Goal: Information Seeking & Learning: Learn about a topic

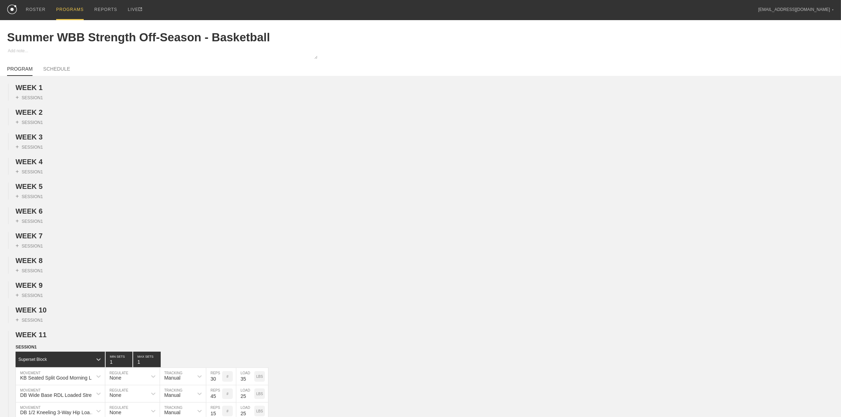
click at [73, 5] on div "PROGRAMS" at bounding box center [70, 10] width 28 height 20
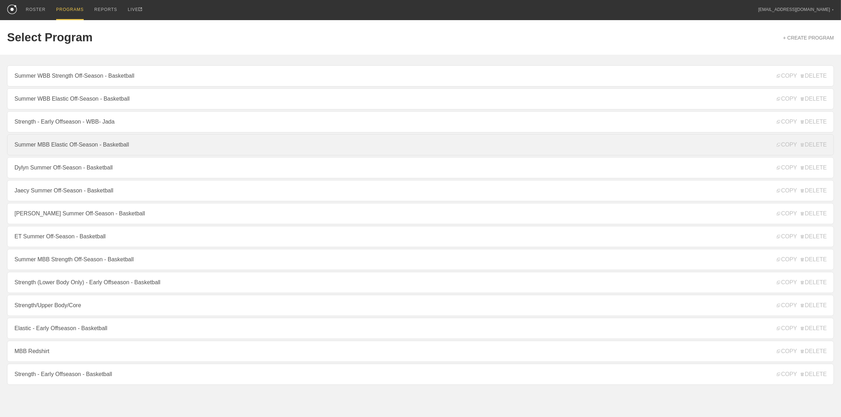
click at [78, 145] on link "Summer MBB Elastic Off-Season - Basketball" at bounding box center [420, 144] width 827 height 21
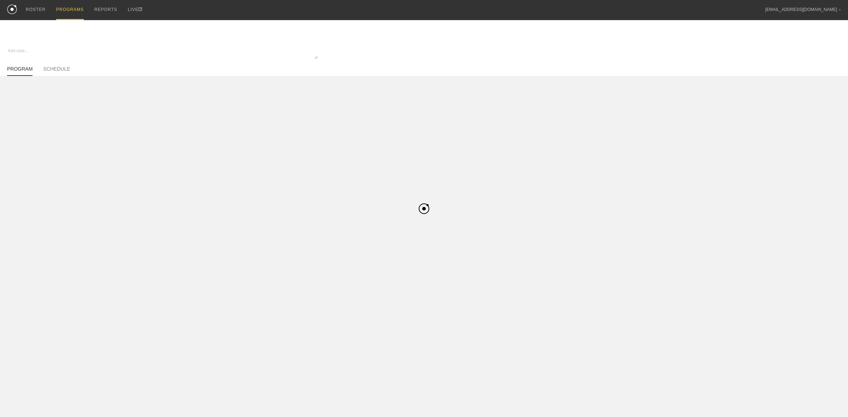
type textarea "x"
type input "Summer MBB Elastic Off-Season - Basketball"
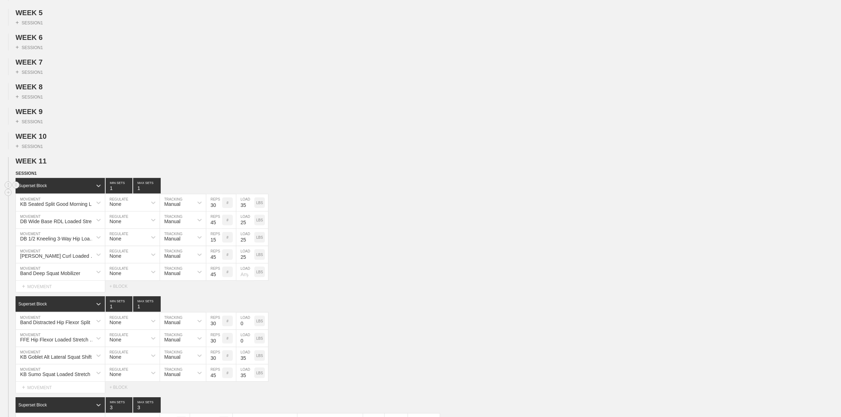
scroll to position [177, 0]
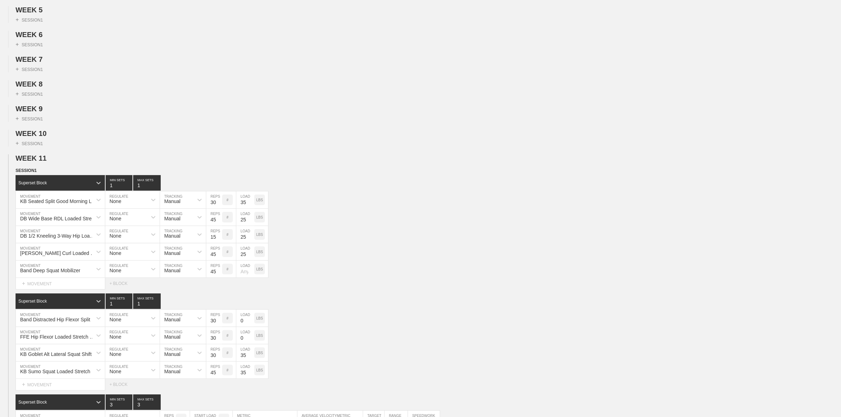
click at [41, 162] on span "WEEK 11" at bounding box center [34, 158] width 37 height 8
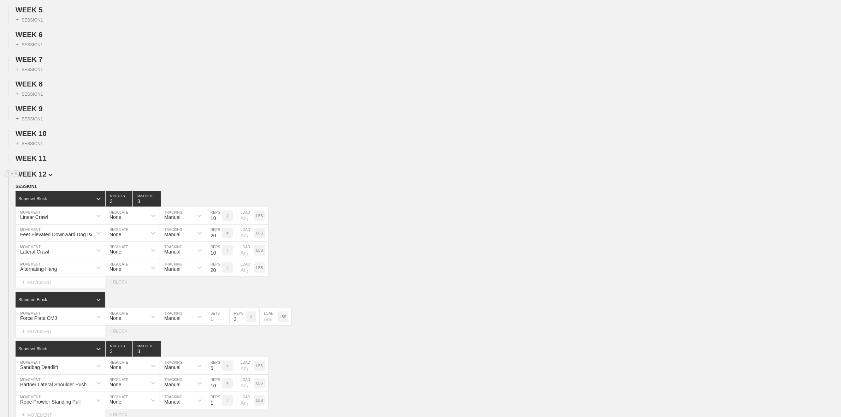
click at [41, 177] on span "WEEK 12" at bounding box center [34, 174] width 37 height 8
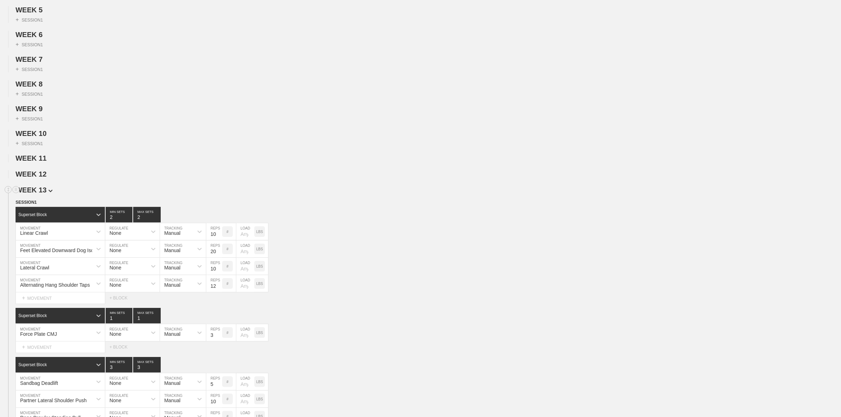
click at [45, 193] on span "WEEK 13" at bounding box center [34, 190] width 37 height 8
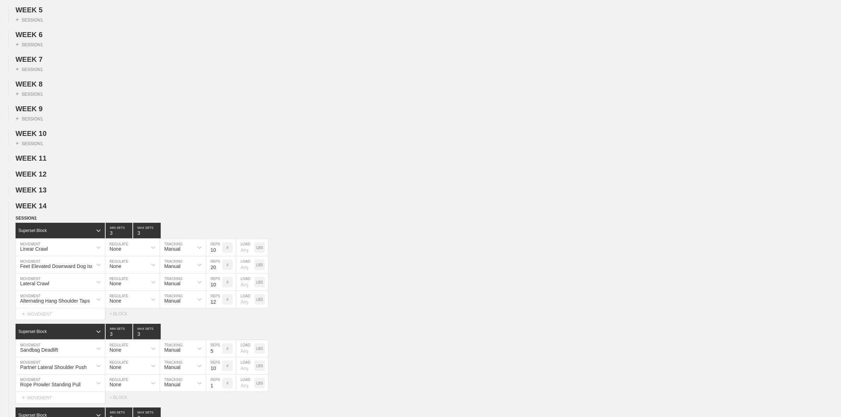
drag, startPoint x: 43, startPoint y: 211, endPoint x: 47, endPoint y: 206, distance: 6.5
click at [43, 210] on span "WEEK 14" at bounding box center [31, 206] width 31 height 8
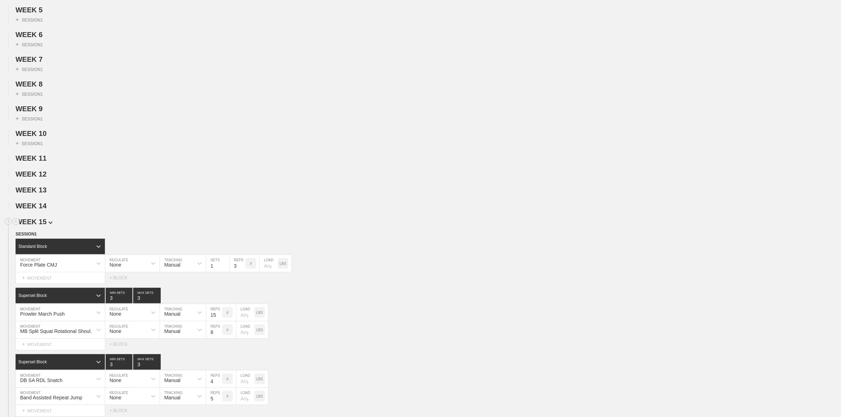
click at [48, 224] on img at bounding box center [50, 222] width 4 height 3
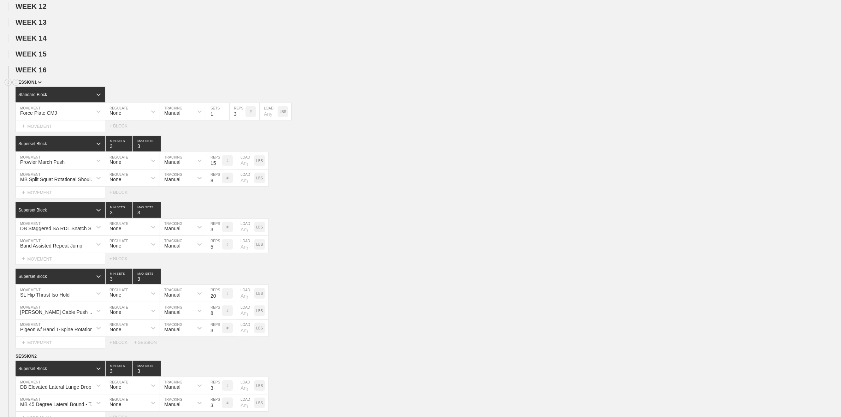
scroll to position [353, 0]
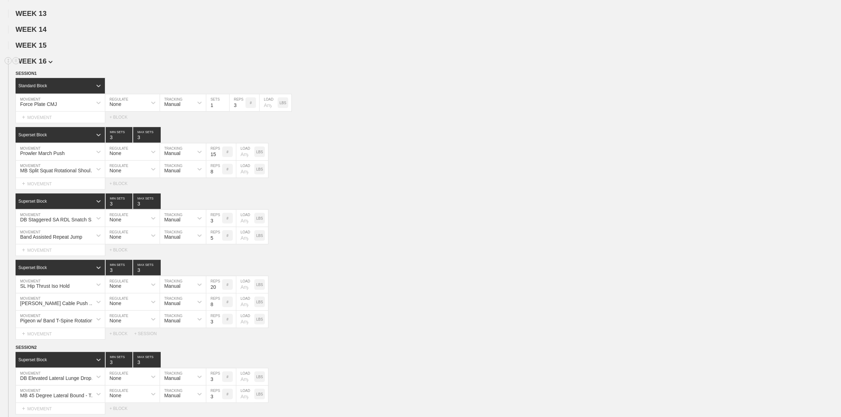
click at [41, 65] on span "WEEK 16" at bounding box center [34, 61] width 37 height 8
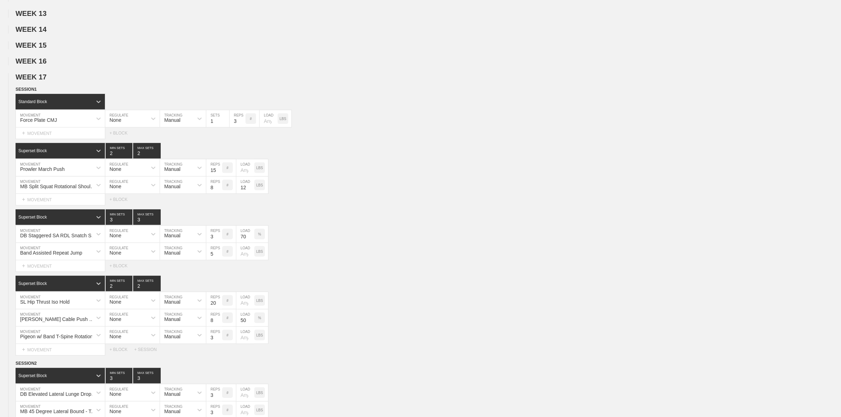
drag, startPoint x: 45, startPoint y: 87, endPoint x: 45, endPoint y: 91, distance: 3.9
click at [45, 81] on span "WEEK 17" at bounding box center [31, 77] width 31 height 8
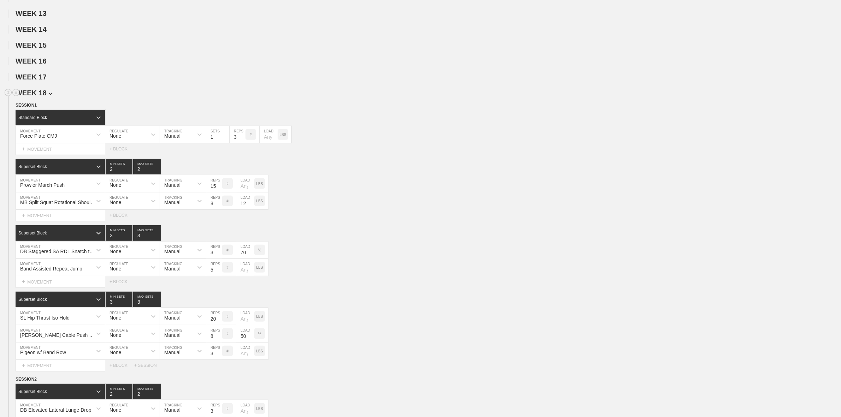
click at [43, 97] on span "WEEK 18" at bounding box center [34, 93] width 37 height 8
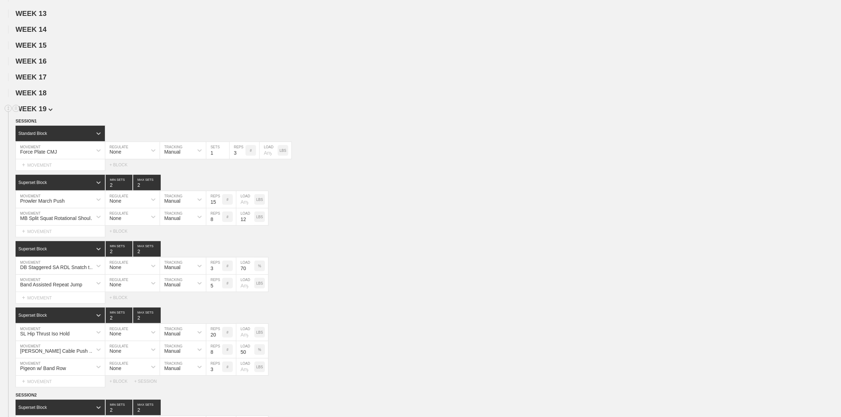
click at [43, 113] on span "WEEK 19" at bounding box center [34, 109] width 37 height 8
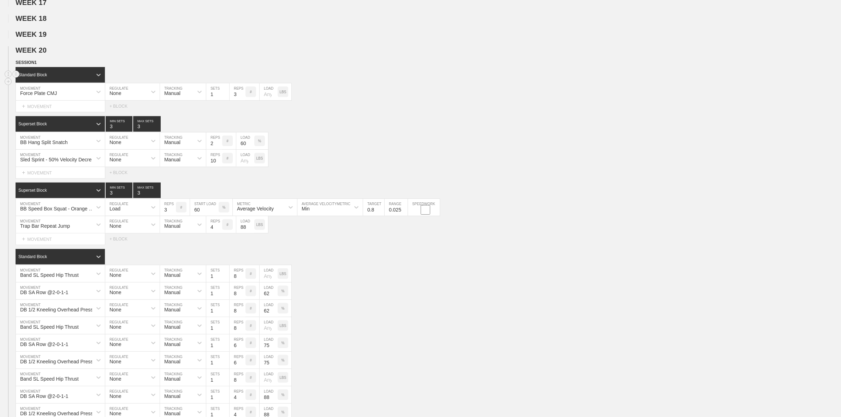
scroll to position [442, 0]
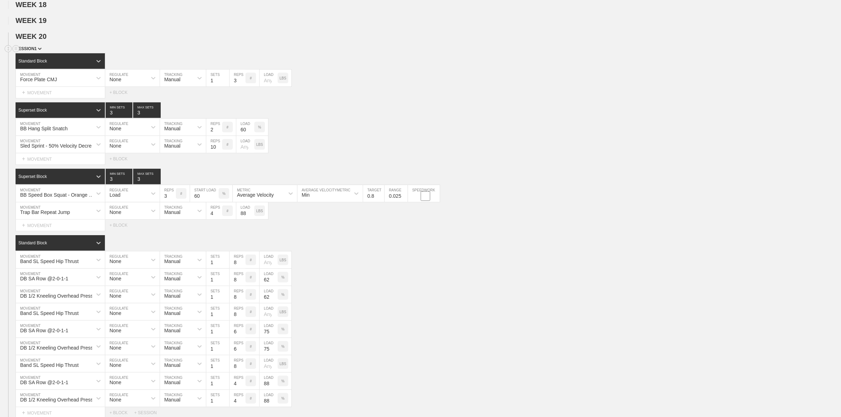
click at [37, 51] on span "SESSION 1" at bounding box center [29, 48] width 26 height 5
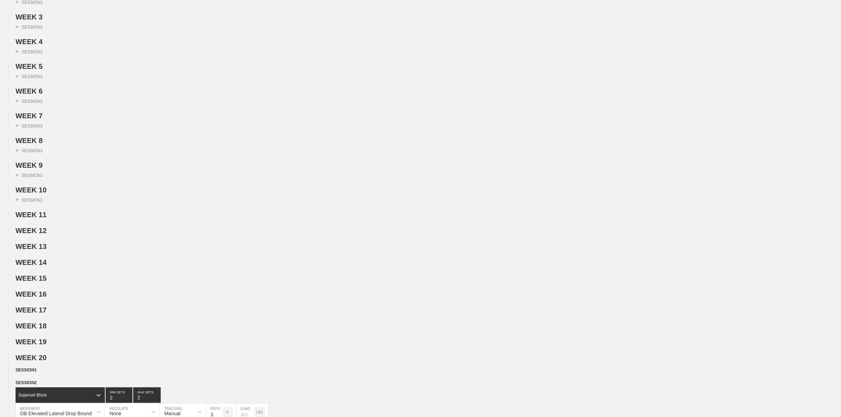
scroll to position [0, 0]
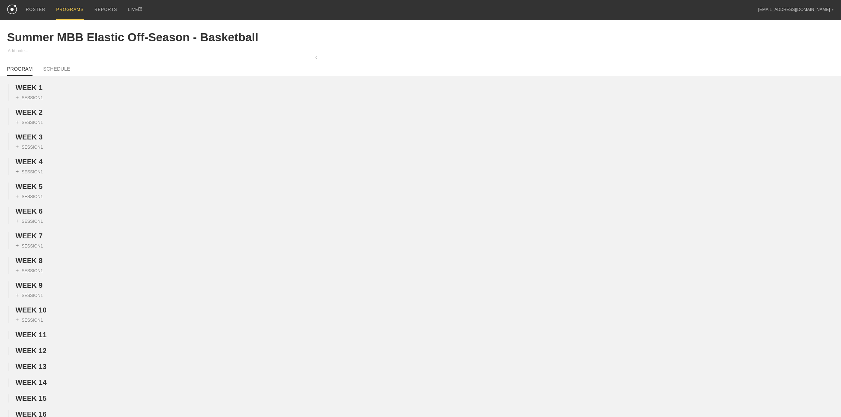
click at [68, 1] on div "PROGRAMS" at bounding box center [70, 10] width 28 height 20
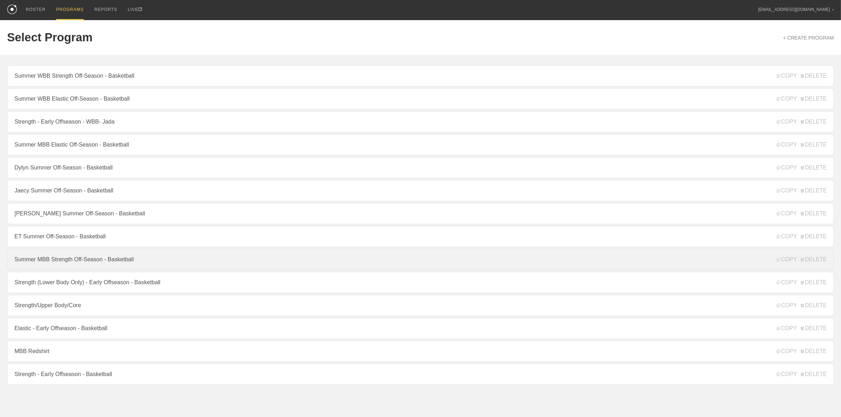
click at [71, 265] on link "Summer MBB Strength Off-Season - Basketball" at bounding box center [420, 259] width 827 height 21
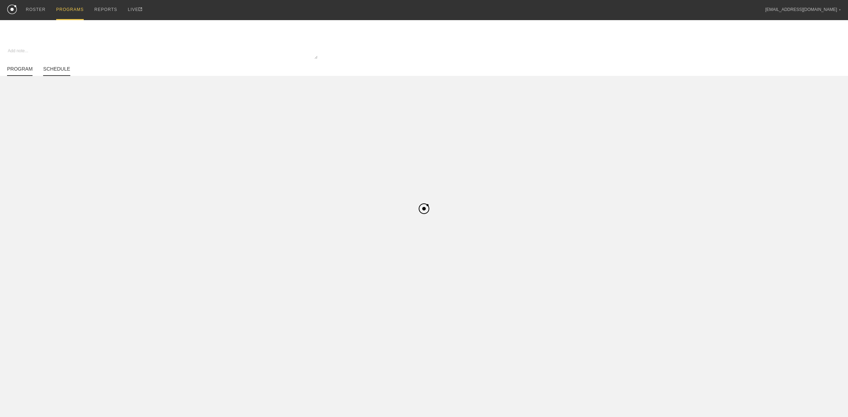
type textarea "x"
type input "Summer MBB Strength Off-Season - Basketball"
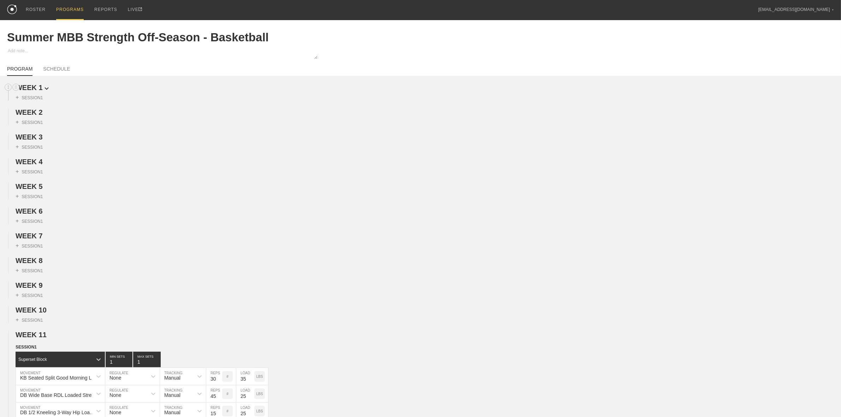
click at [26, 89] on span "WEEK 1" at bounding box center [32, 88] width 33 height 8
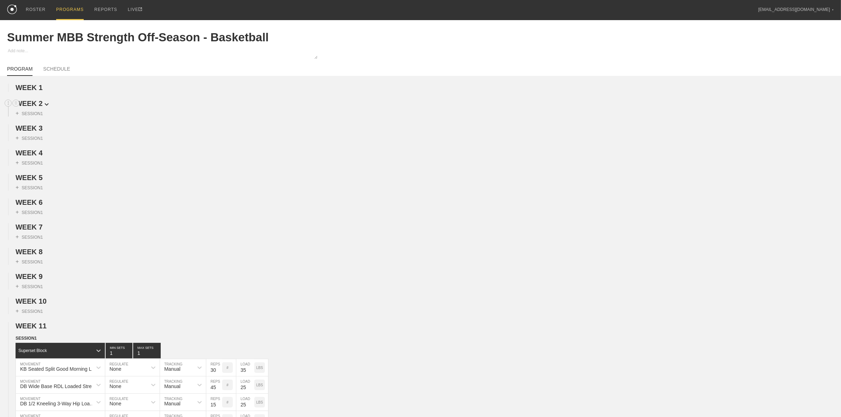
click at [32, 103] on span "WEEK 2" at bounding box center [32, 104] width 33 height 8
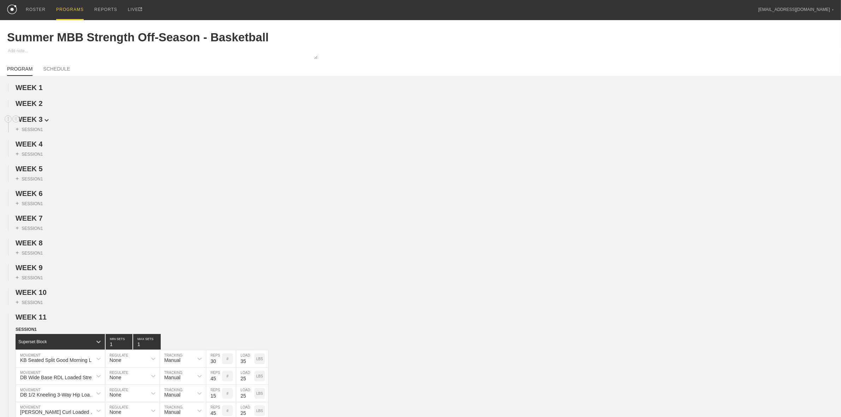
click at [34, 120] on span "WEEK 3" at bounding box center [32, 120] width 33 height 8
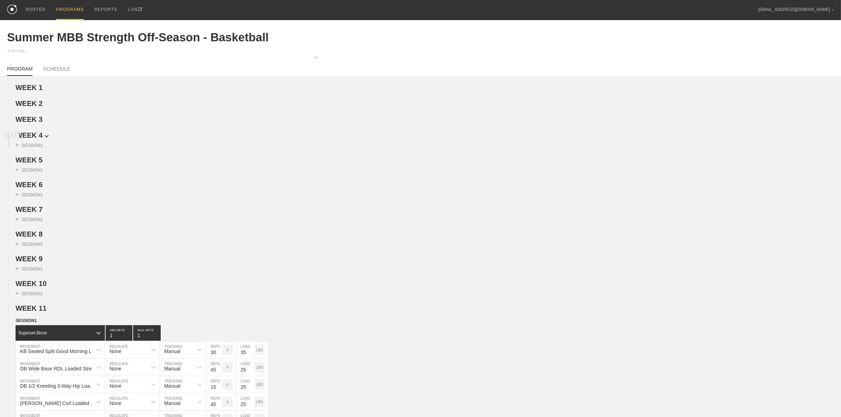
click at [30, 135] on span "WEEK 4" at bounding box center [32, 135] width 33 height 8
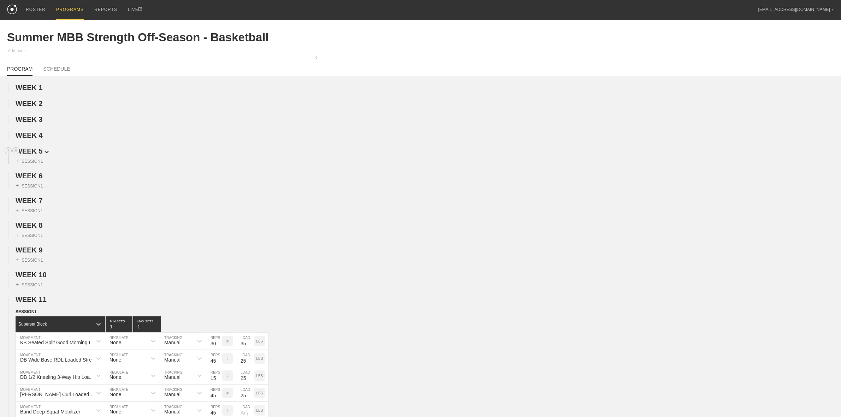
click at [32, 152] on span "WEEK 5" at bounding box center [32, 151] width 33 height 8
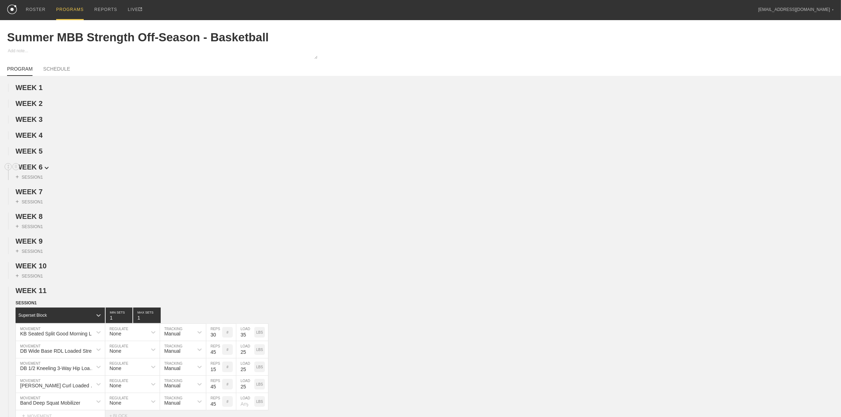
click at [31, 171] on span "WEEK 6" at bounding box center [32, 167] width 33 height 8
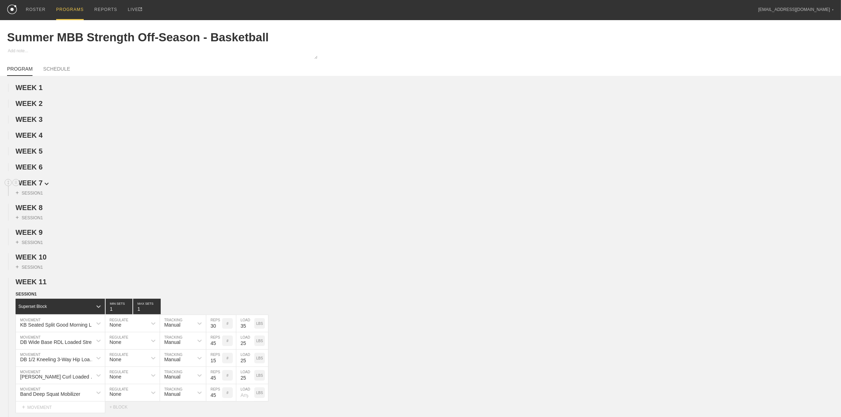
click at [29, 185] on span "WEEK 7" at bounding box center [32, 183] width 33 height 8
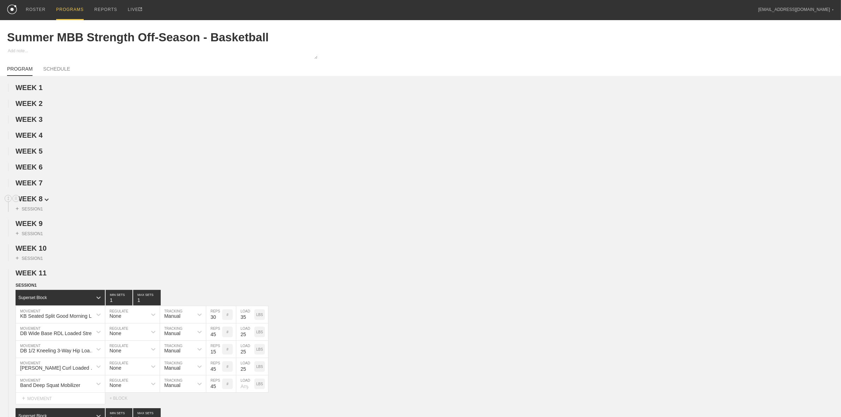
click at [30, 199] on span "WEEK 8" at bounding box center [32, 199] width 33 height 8
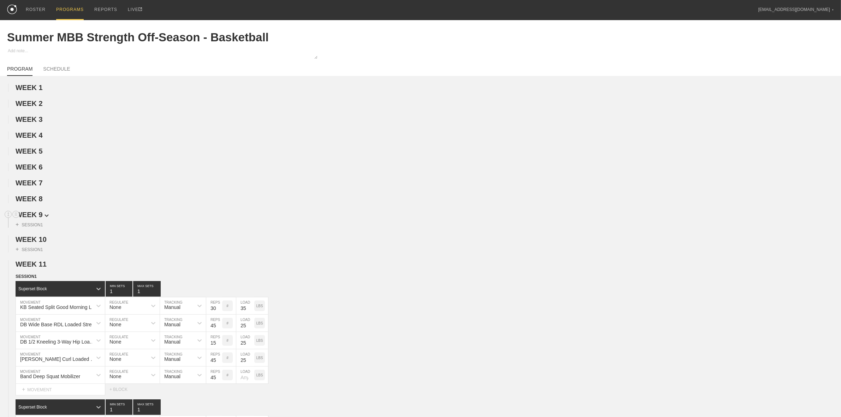
click at [29, 215] on span "WEEK 9" at bounding box center [32, 215] width 33 height 8
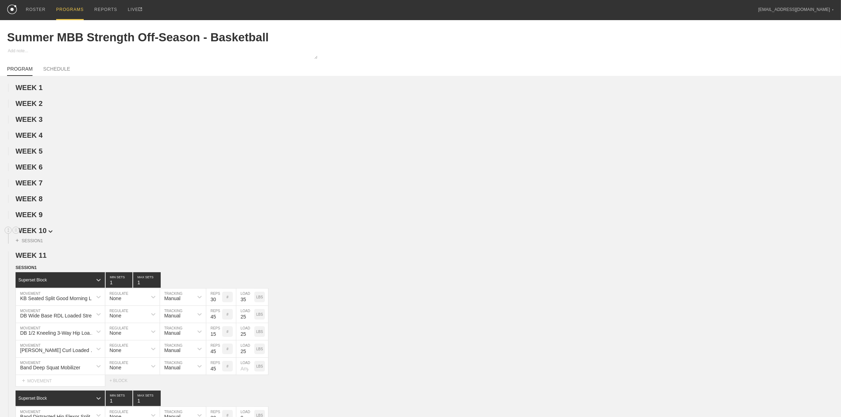
click at [26, 233] on span "WEEK 10" at bounding box center [34, 231] width 37 height 8
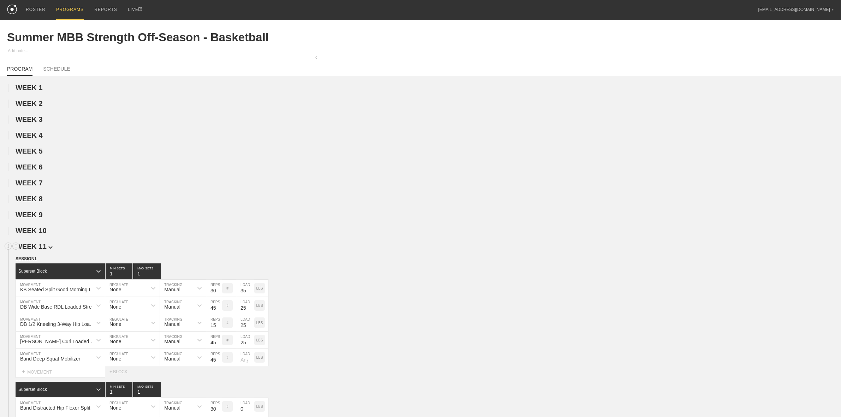
click at [29, 248] on span "WEEK 11" at bounding box center [34, 247] width 37 height 8
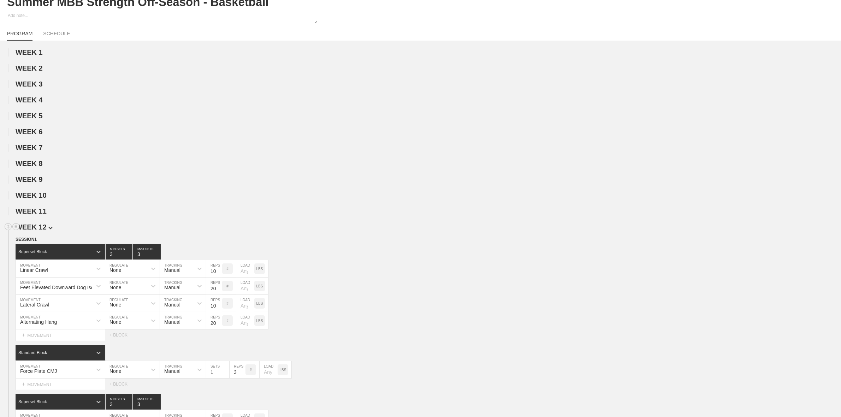
scroll to position [88, 0]
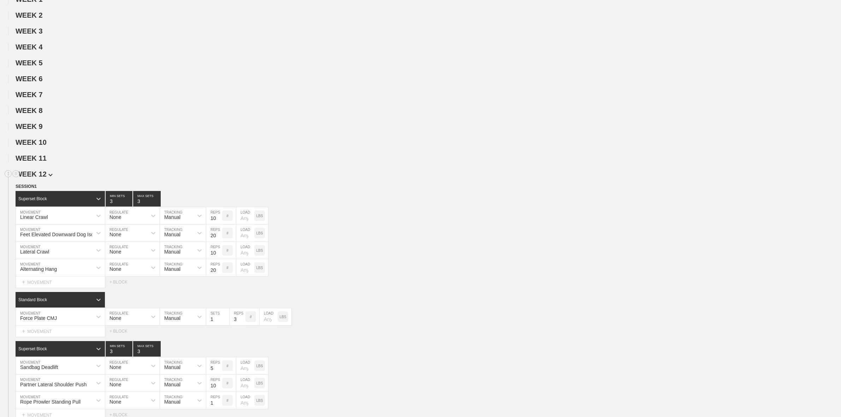
click at [45, 177] on span "WEEK 12" at bounding box center [34, 174] width 37 height 8
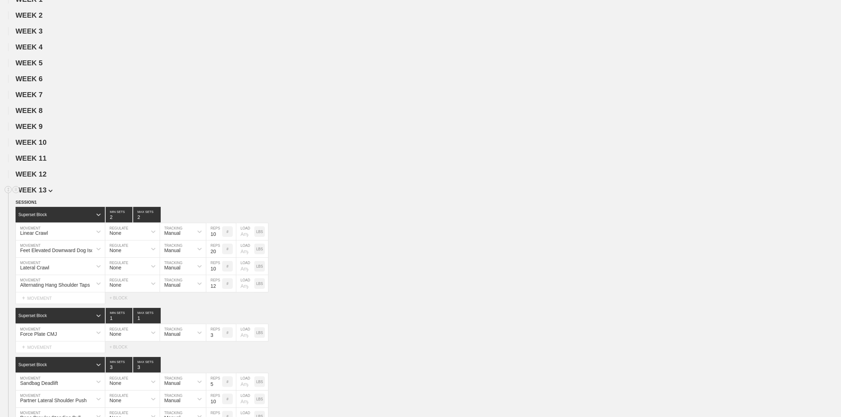
click at [42, 194] on span "WEEK 13" at bounding box center [34, 190] width 37 height 8
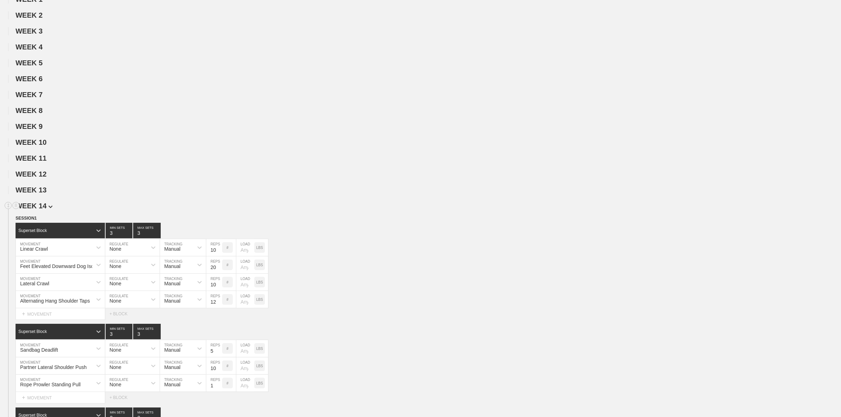
click at [37, 207] on span "WEEK 14" at bounding box center [34, 206] width 37 height 8
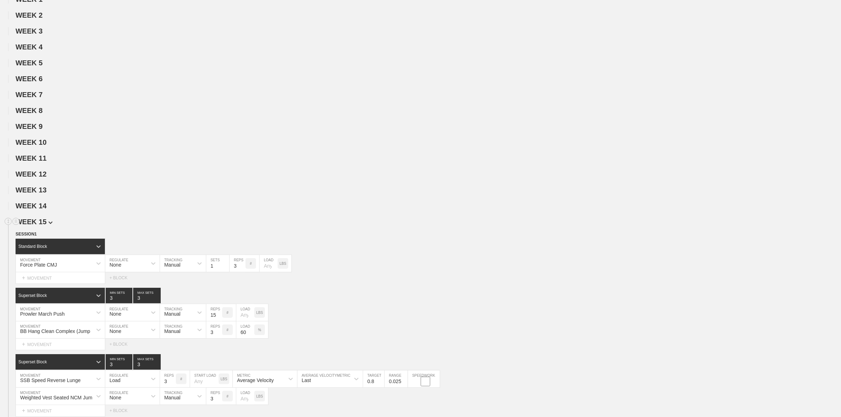
click at [40, 224] on span "WEEK 15" at bounding box center [34, 222] width 37 height 8
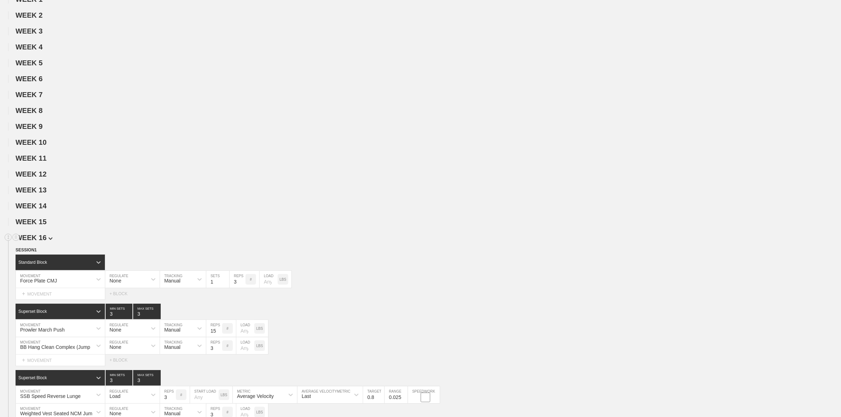
click at [37, 241] on span "WEEK 16" at bounding box center [34, 238] width 37 height 8
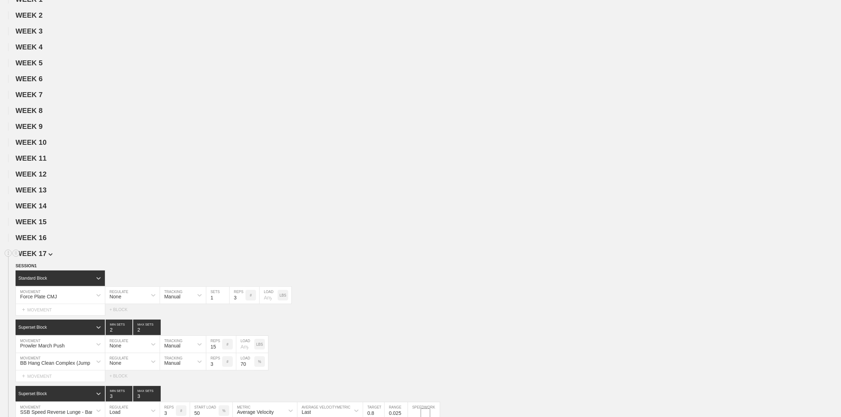
click at [36, 257] on span "WEEK 17" at bounding box center [34, 254] width 37 height 8
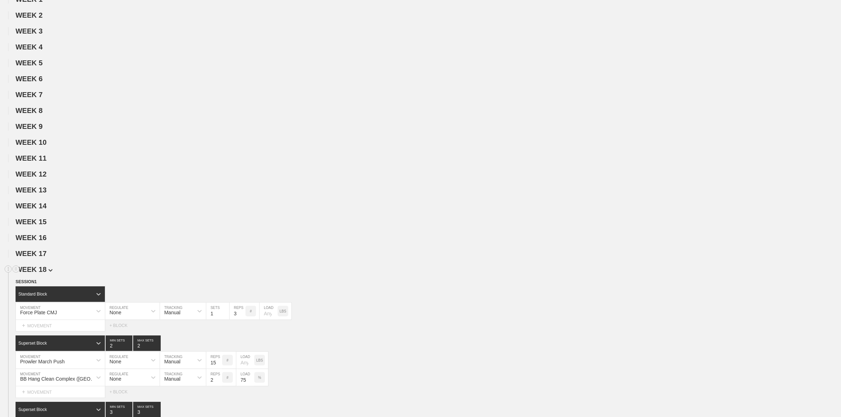
click at [36, 273] on span "WEEK 18" at bounding box center [34, 270] width 37 height 8
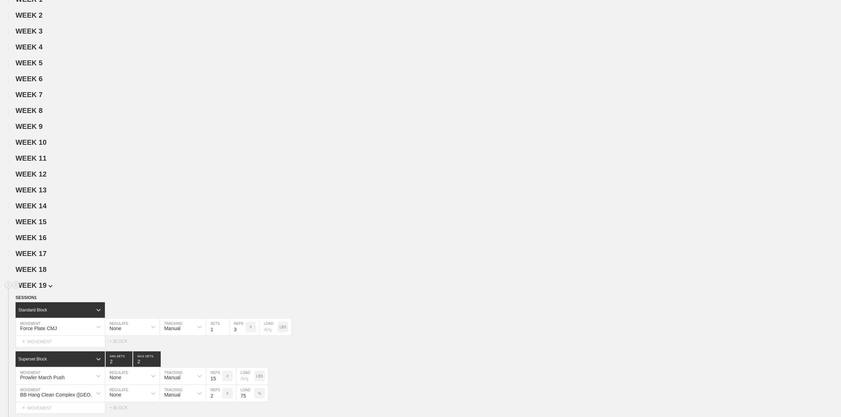
click at [32, 289] on span "WEEK 19" at bounding box center [34, 286] width 37 height 8
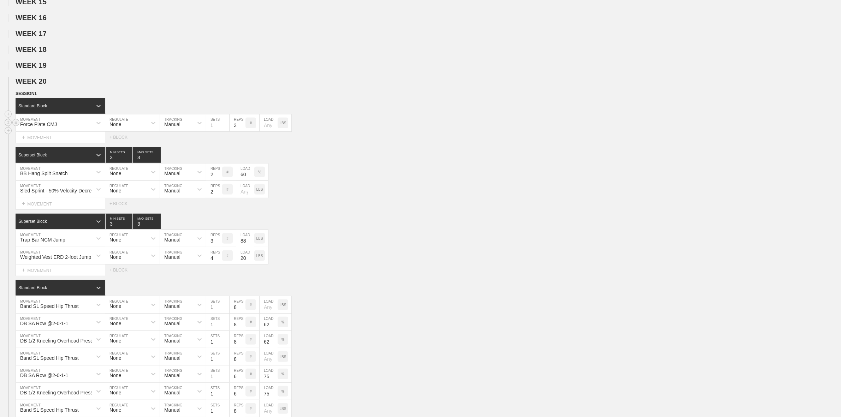
scroll to position [309, 0]
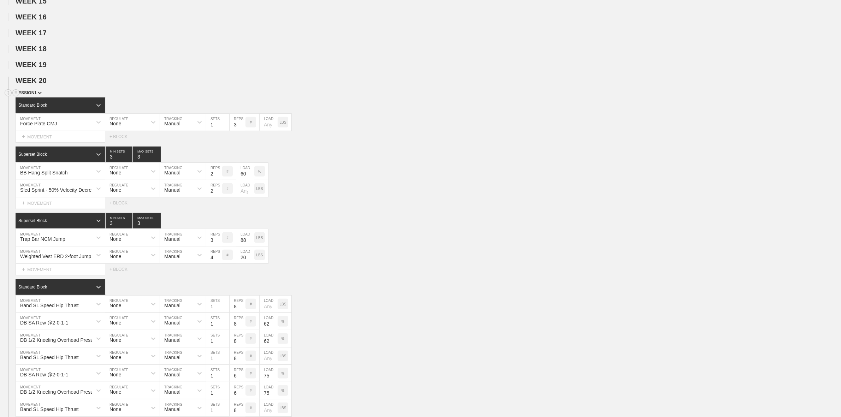
click at [32, 95] on span "SESSION 1" at bounding box center [29, 92] width 26 height 5
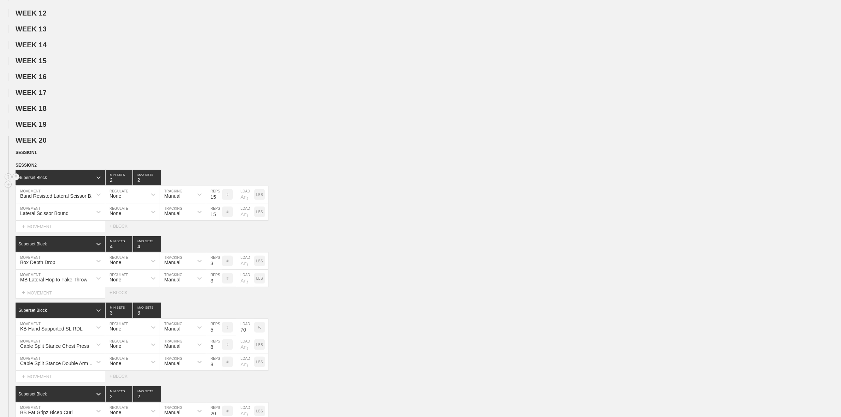
scroll to position [265, 0]
